Goal: Task Accomplishment & Management: Manage account settings

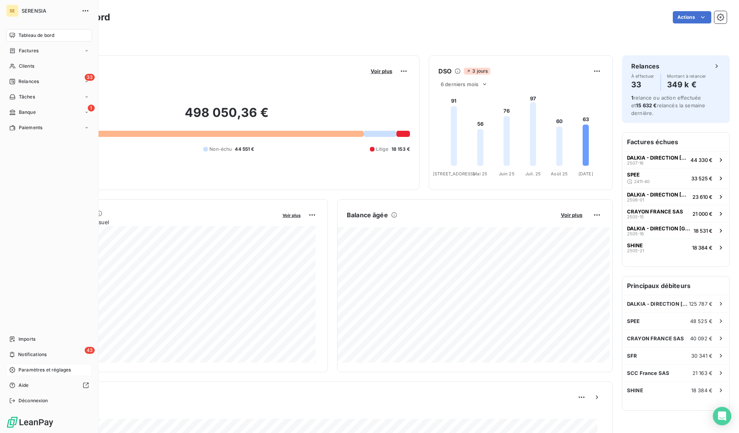
click at [21, 335] on span "Paramètres et réglages" at bounding box center [44, 370] width 52 height 7
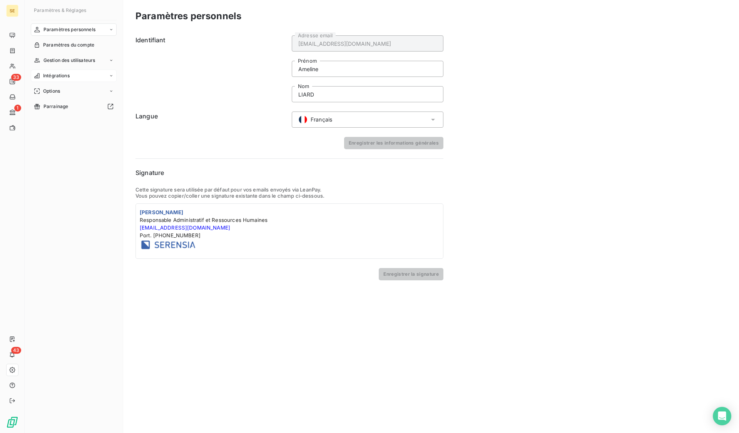
click at [69, 72] on div "Intégrations" at bounding box center [74, 76] width 86 height 12
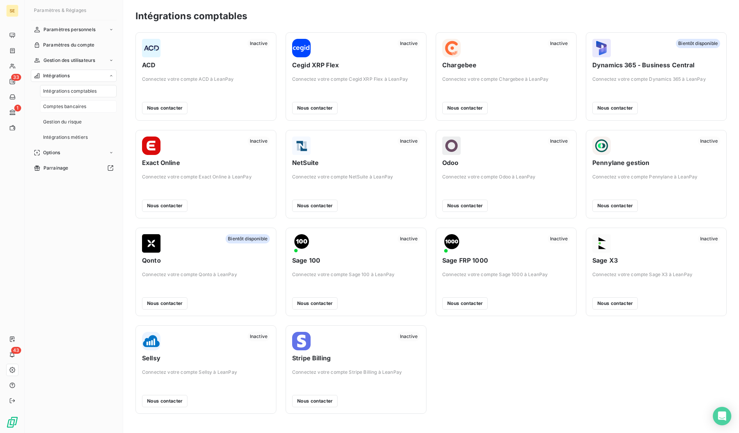
click at [67, 106] on span "Comptes bancaires" at bounding box center [65, 106] width 44 height 7
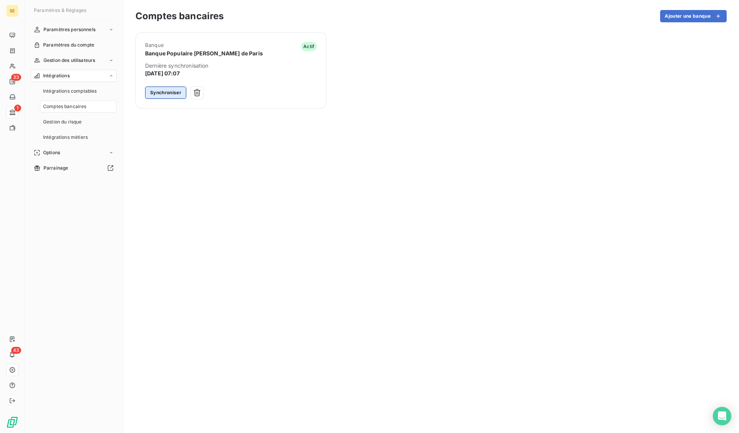
click at [177, 91] on button "Synchroniser" at bounding box center [165, 93] width 41 height 12
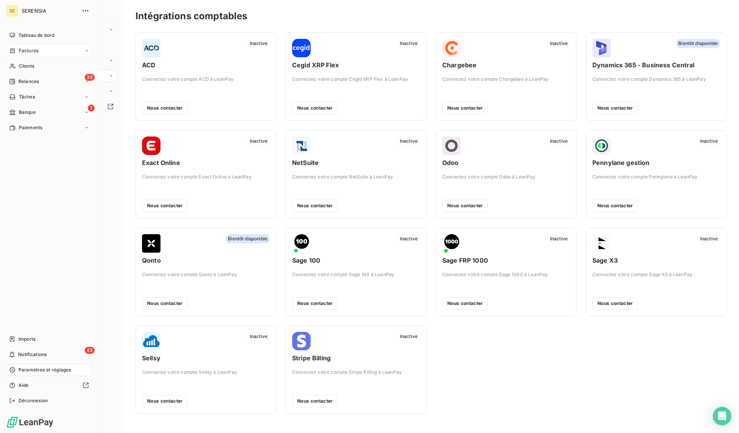
click at [33, 54] on div "Factures" at bounding box center [49, 51] width 86 height 12
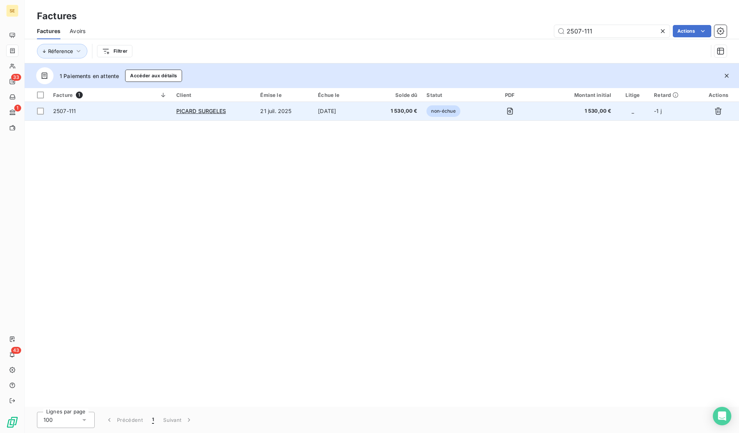
type input "2507-111"
click at [97, 117] on td "2507-111" at bounding box center [110, 111] width 123 height 18
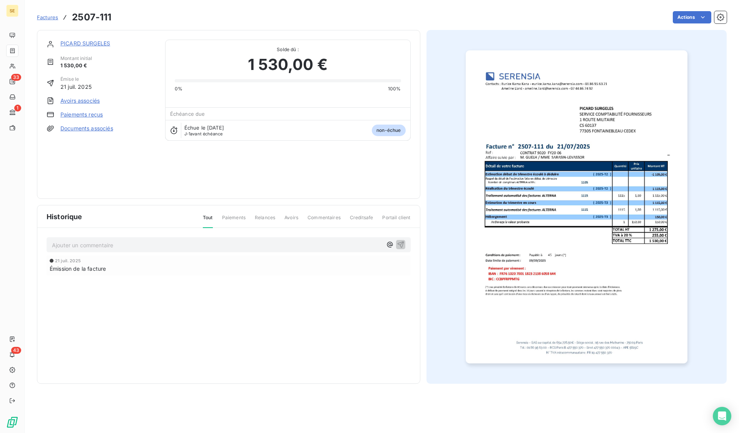
click at [74, 113] on link "Paiements reçus" at bounding box center [81, 115] width 42 height 8
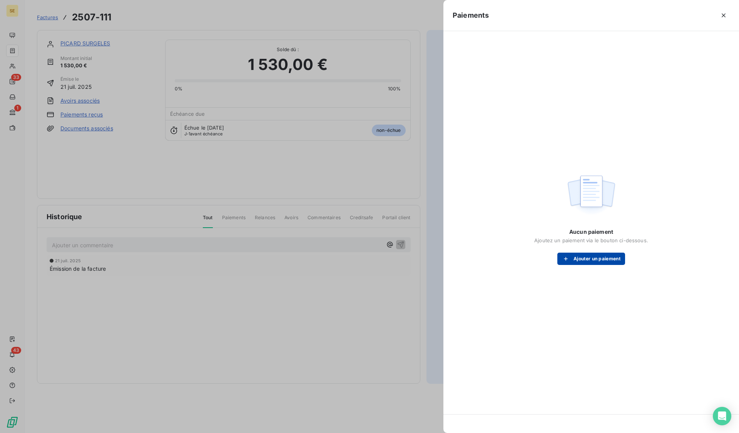
click at [605, 258] on button "Ajouter un paiement" at bounding box center [591, 259] width 68 height 12
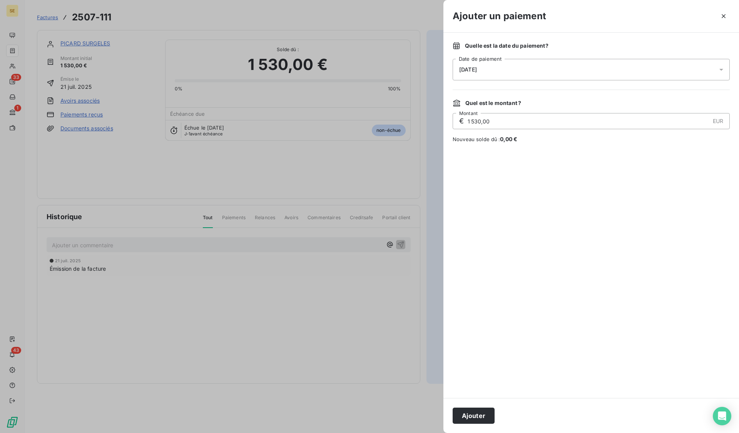
click at [526, 68] on div "08/09/2025" at bounding box center [591, 70] width 277 height 22
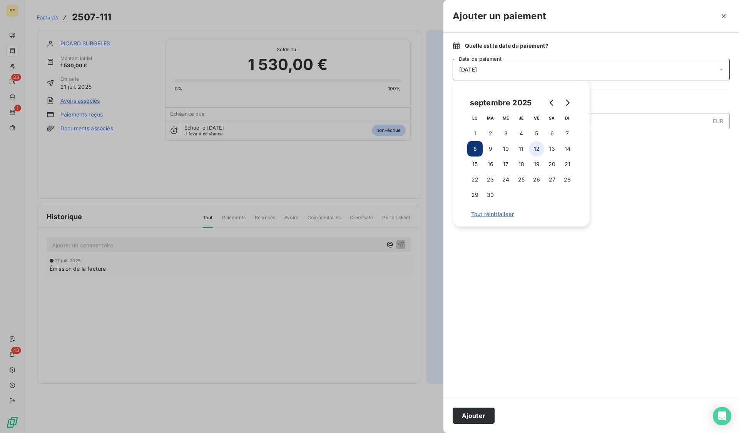
click at [537, 149] on button "12" at bounding box center [536, 148] width 15 height 15
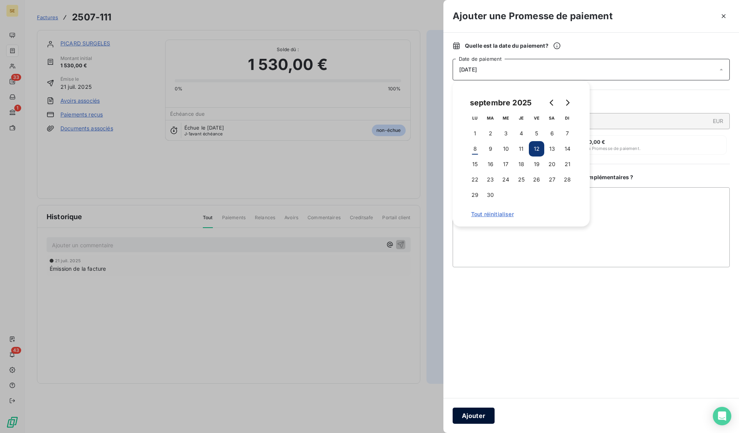
click at [477, 417] on button "Ajouter" at bounding box center [474, 416] width 42 height 16
